Goal: Task Accomplishment & Management: Use online tool/utility

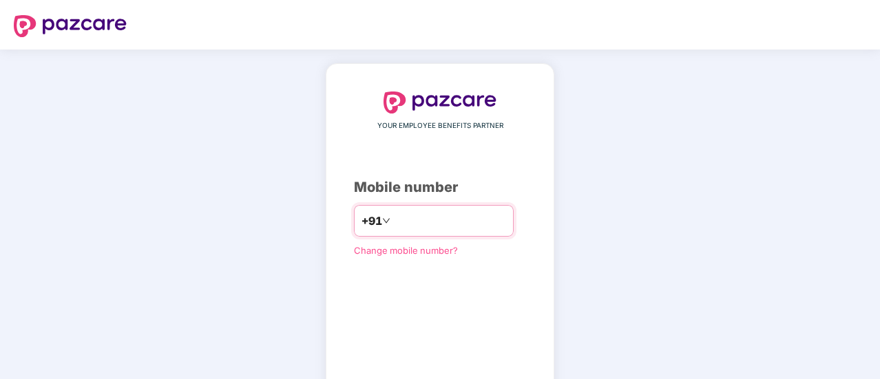
type input "**********"
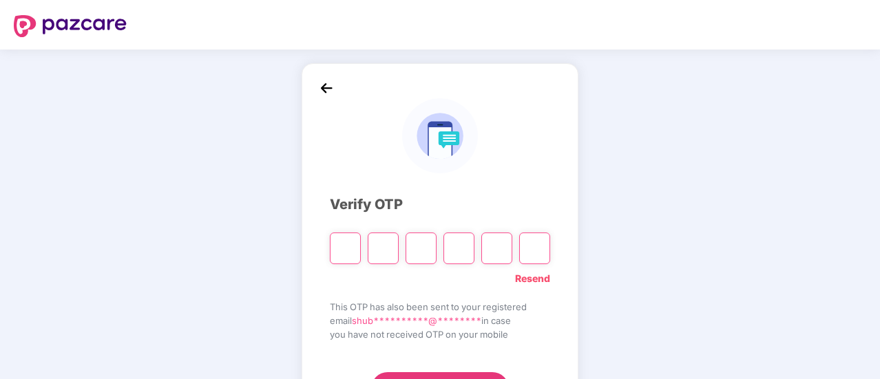
type input "*"
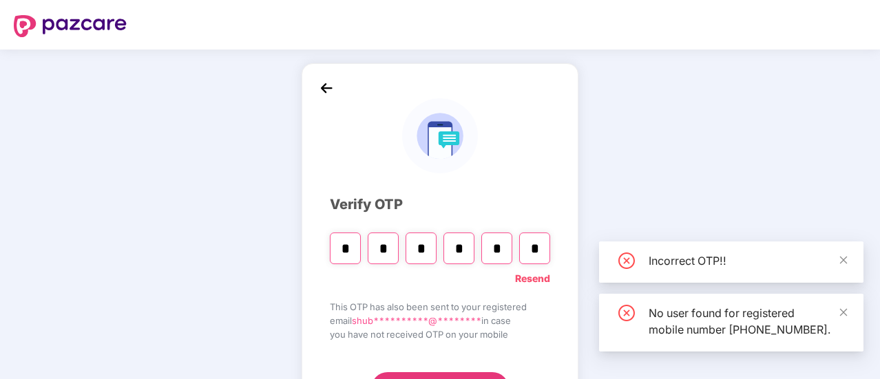
type input "*"
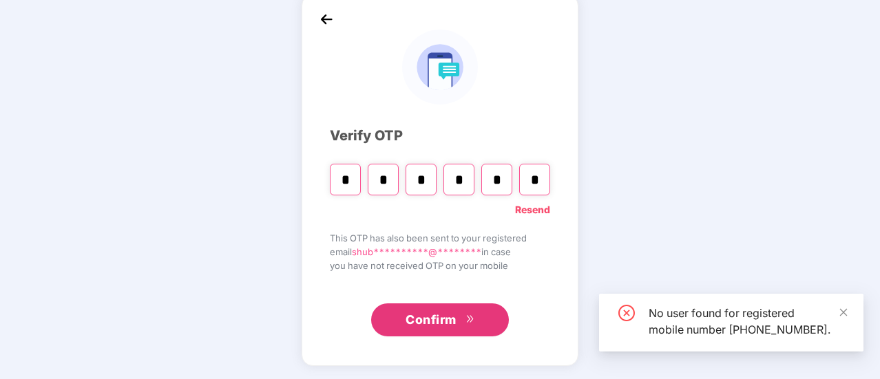
click at [438, 315] on span "Confirm" at bounding box center [430, 319] width 51 height 19
click at [538, 178] on input "*" at bounding box center [534, 180] width 31 height 32
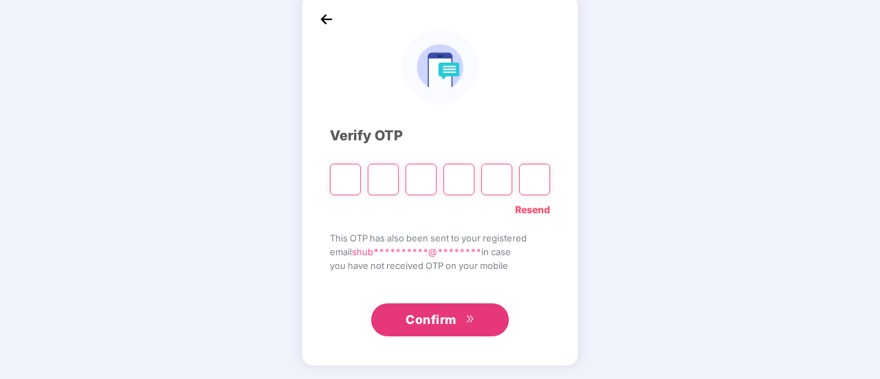
type input "*"
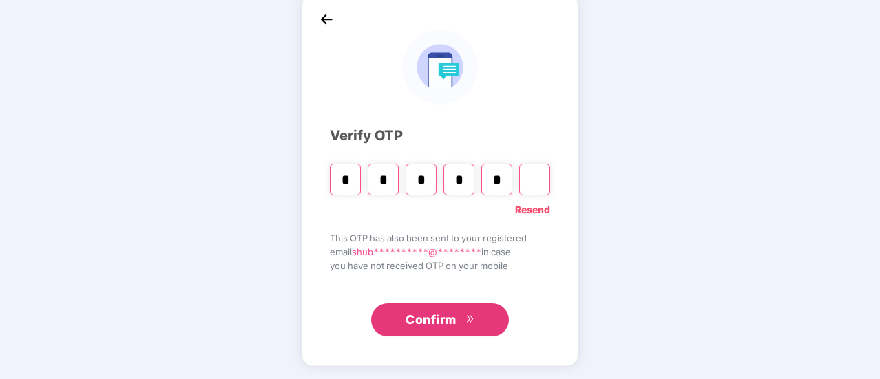
type input "*"
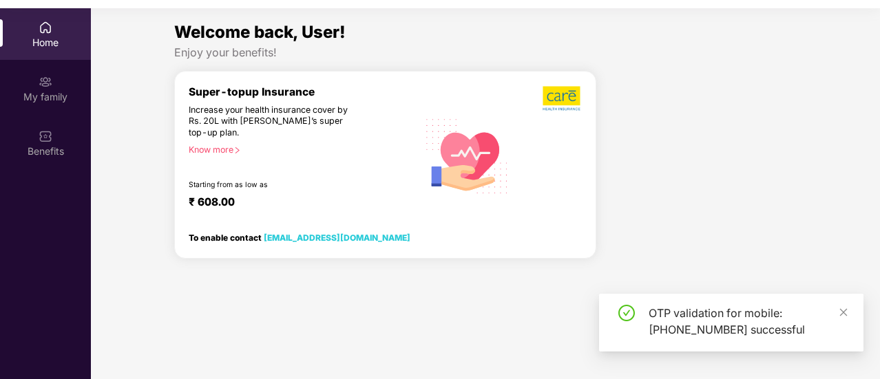
click at [837, 318] on div "OTP validation for mobile: [PHONE_NUMBER] successful" at bounding box center [747, 321] width 198 height 33
click at [843, 314] on icon "close" at bounding box center [843, 313] width 10 height 10
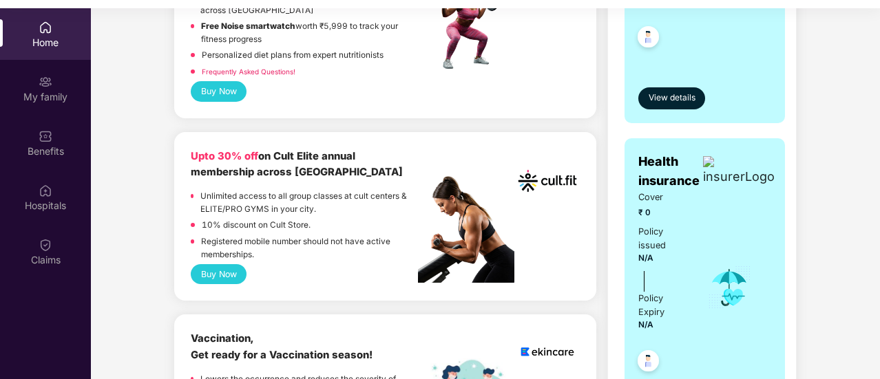
scroll to position [450, 0]
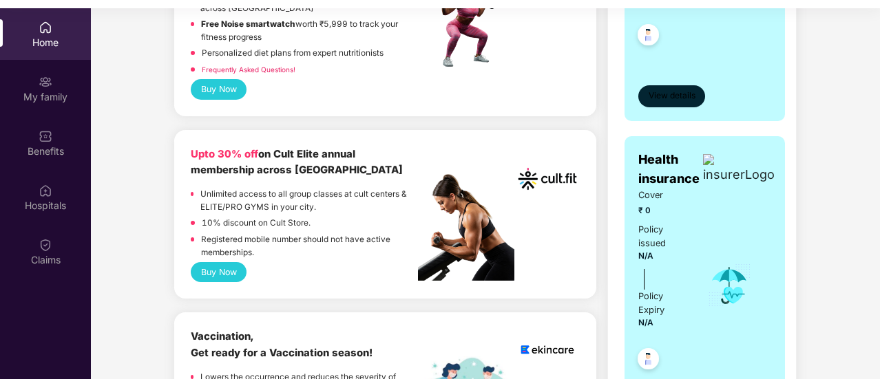
click at [671, 94] on span "View details" at bounding box center [671, 95] width 47 height 13
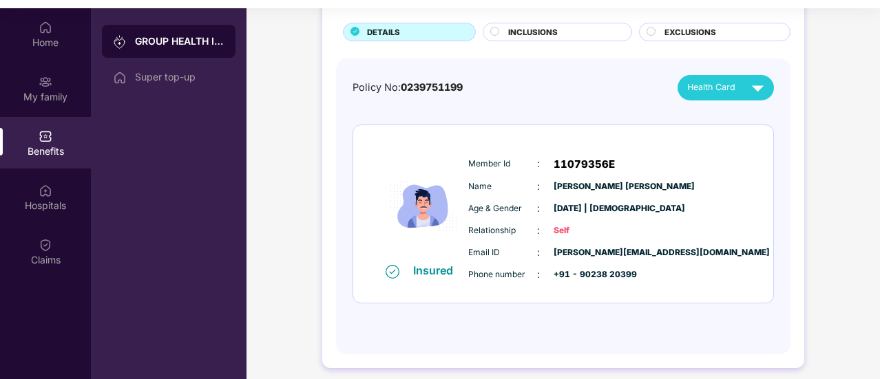
scroll to position [84, 0]
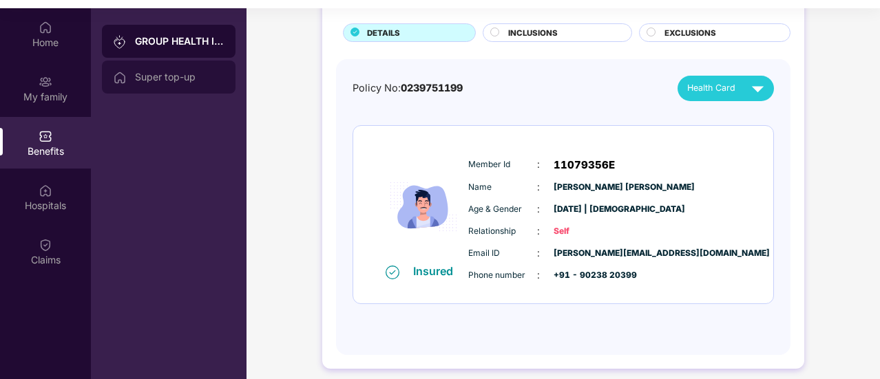
click at [164, 84] on div "Super top-up" at bounding box center [169, 77] width 134 height 33
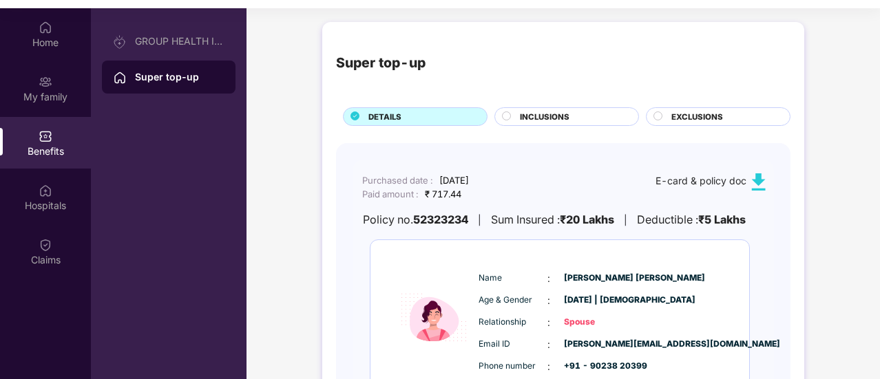
scroll to position [112, 0]
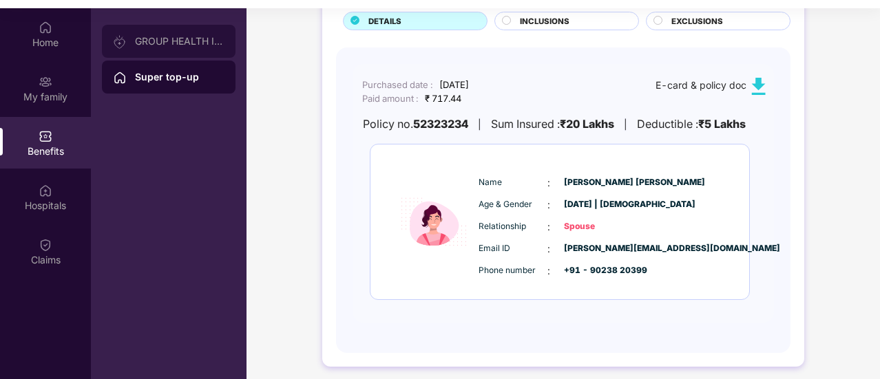
click at [162, 28] on div "GROUP HEALTH INSURANCE" at bounding box center [169, 41] width 134 height 33
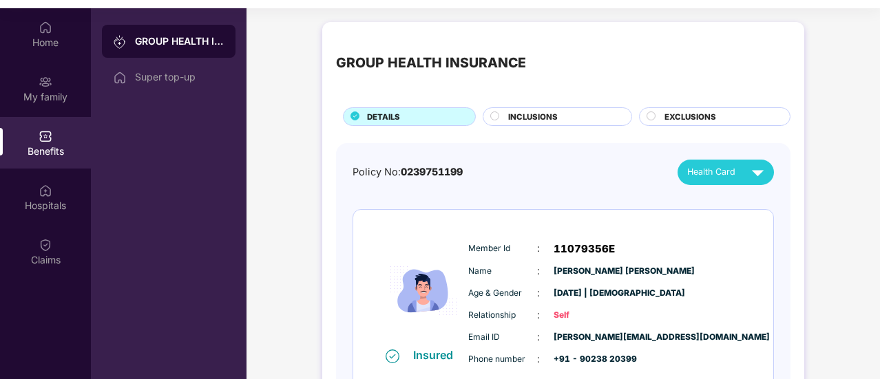
click at [548, 112] on span "INCLUSIONS" at bounding box center [533, 117] width 50 height 12
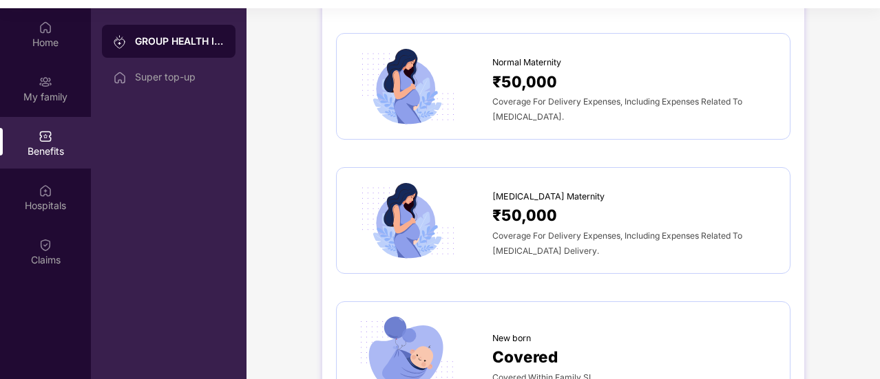
scroll to position [1453, 0]
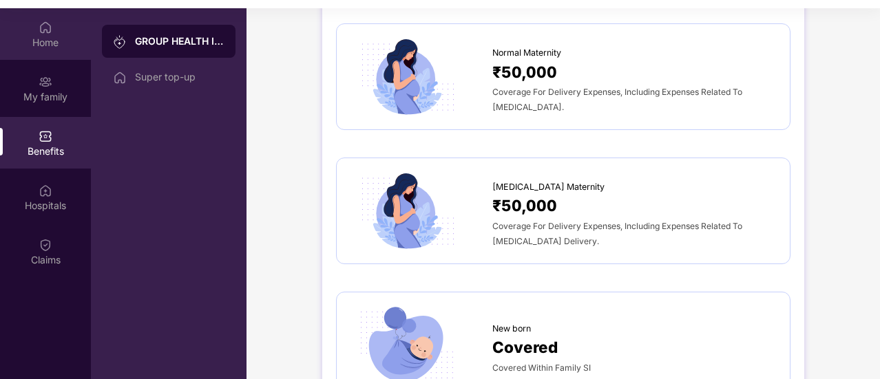
click at [49, 28] on img at bounding box center [46, 28] width 14 height 14
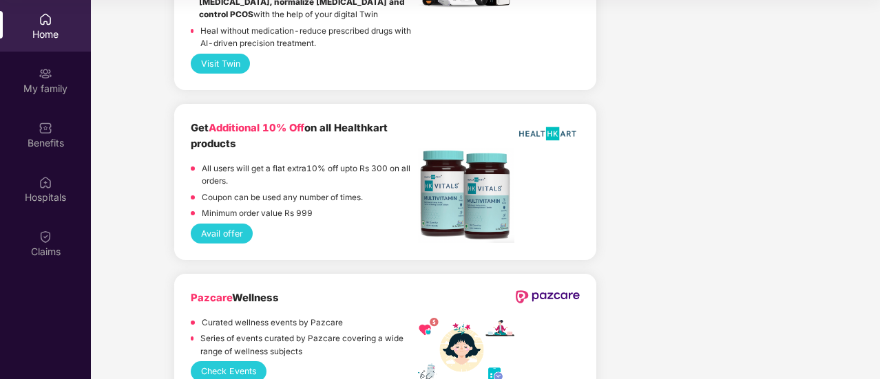
scroll to position [3153, 0]
